Goal: Entertainment & Leisure: Consume media (video, audio)

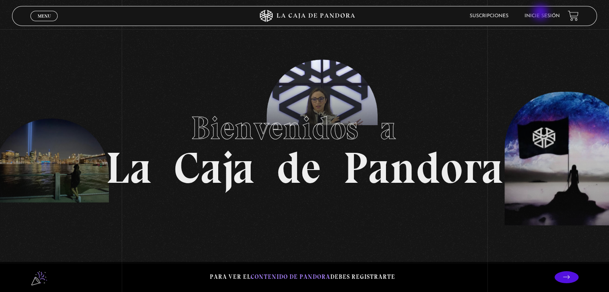
click at [541, 13] on li "Inicie sesión" at bounding box center [541, 16] width 35 height 12
click at [547, 16] on link "Inicie sesión" at bounding box center [541, 16] width 35 height 5
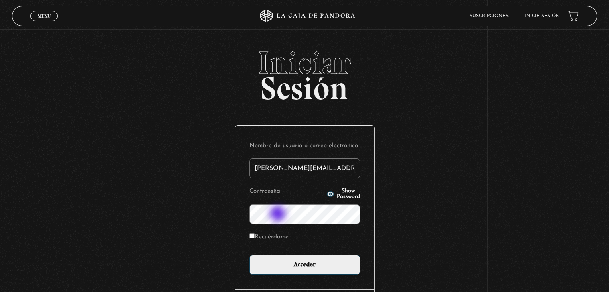
type input "Raquel.ulatec@gmail.com"
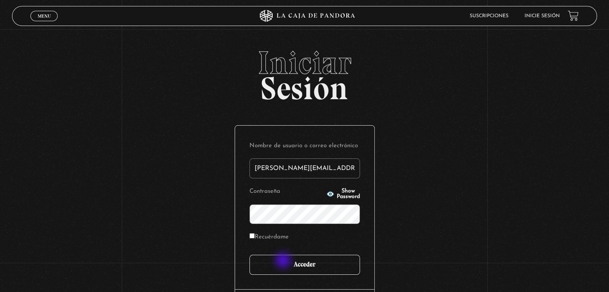
click at [284, 261] on input "Acceder" at bounding box center [304, 265] width 110 height 20
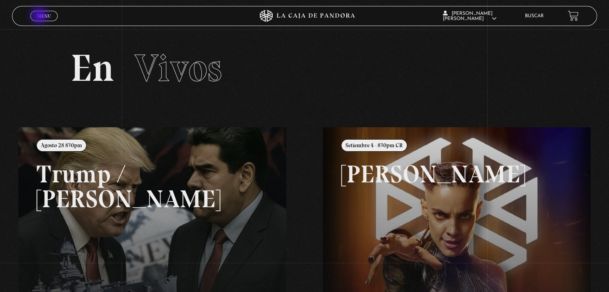
click at [40, 16] on span "Menu" at bounding box center [44, 16] width 13 height 5
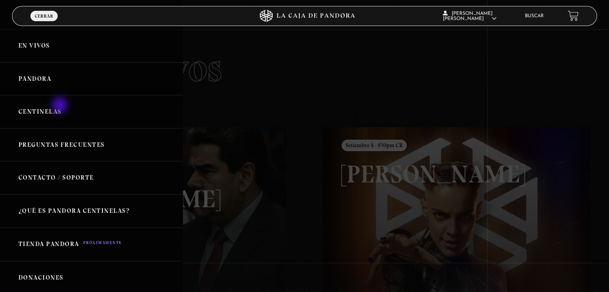
click at [60, 106] on link "Centinelas" at bounding box center [91, 111] width 182 height 33
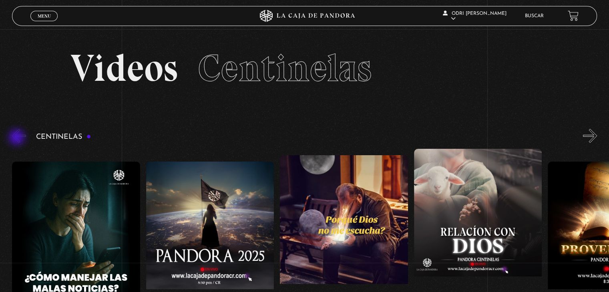
click at [18, 138] on button "«" at bounding box center [19, 136] width 14 height 14
click at [24, 133] on button "«" at bounding box center [19, 136] width 14 height 14
click at [68, 207] on figure at bounding box center [76, 234] width 128 height 144
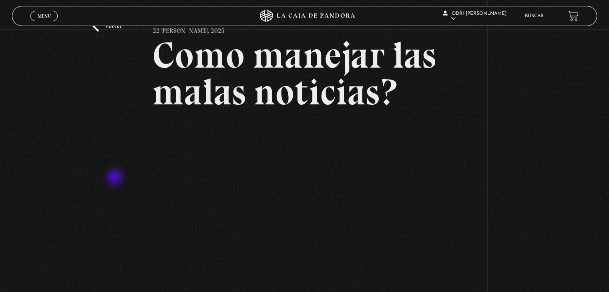
scroll to position [80, 0]
